Goal: Find specific page/section: Find specific page/section

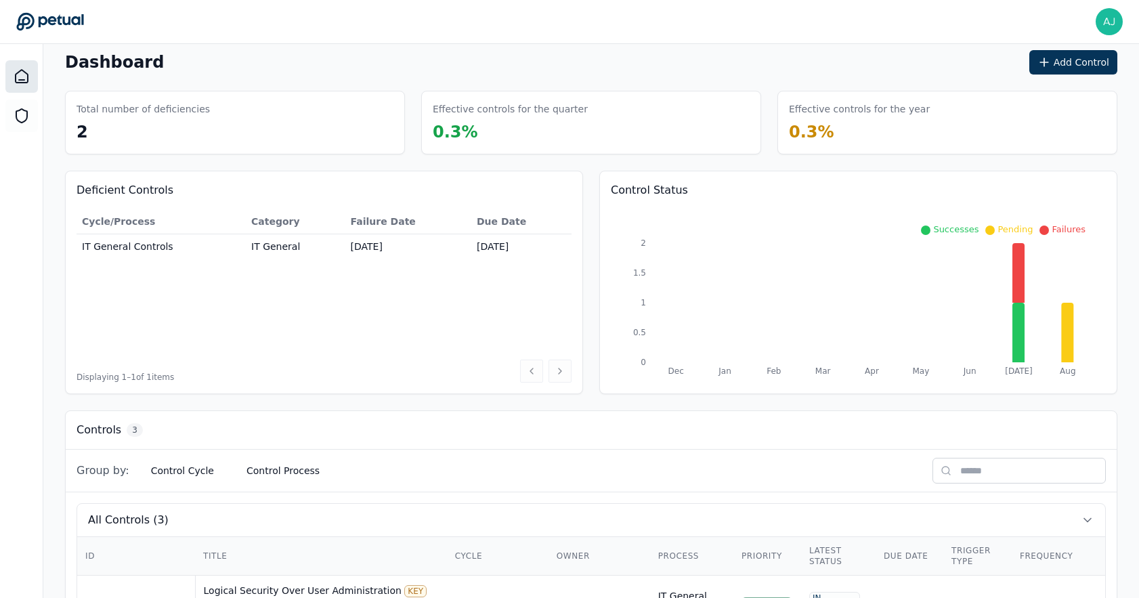
scroll to position [23, 0]
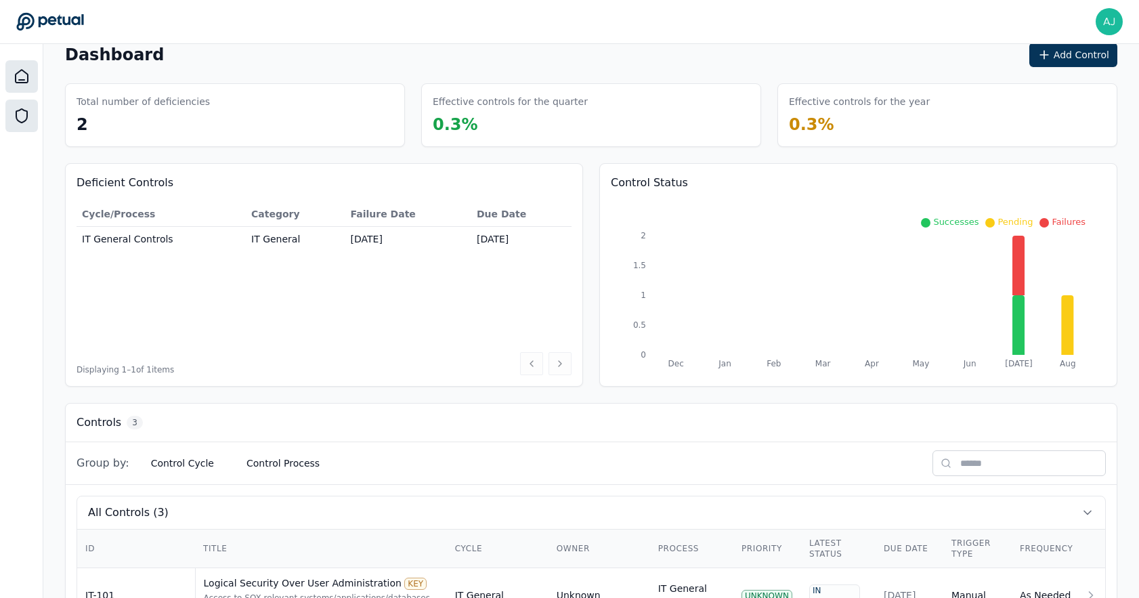
click at [28, 107] on div at bounding box center [21, 116] width 32 height 32
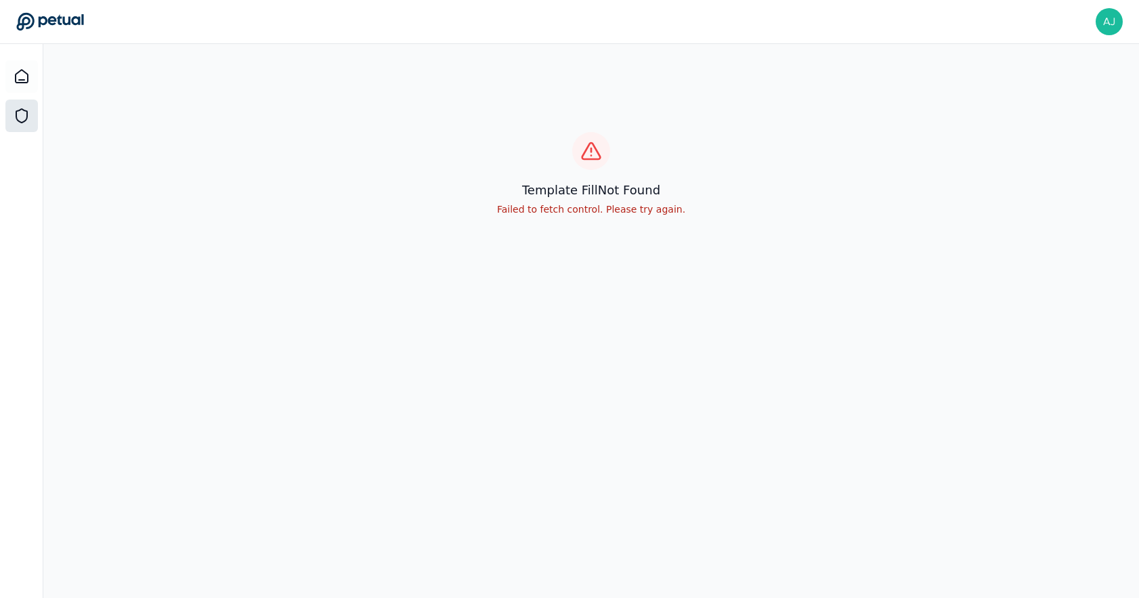
click at [20, 108] on icon at bounding box center [22, 116] width 16 height 16
click at [30, 78] on div at bounding box center [21, 76] width 32 height 32
